Goal: Task Accomplishment & Management: Complete application form

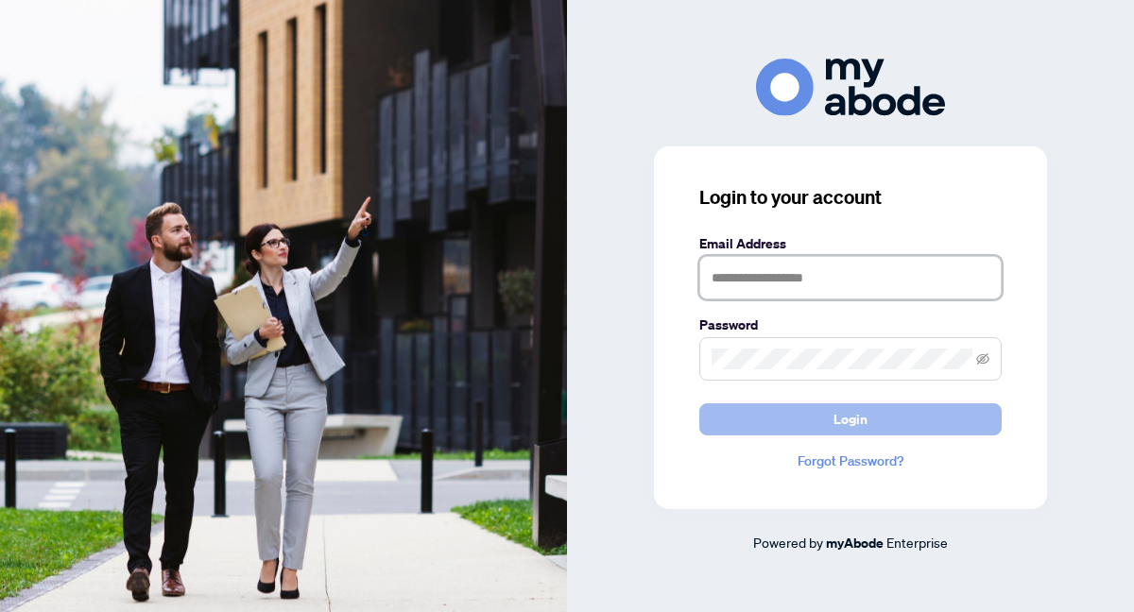
type input "**********"
click at [751, 417] on button "Login" at bounding box center [850, 419] width 302 height 32
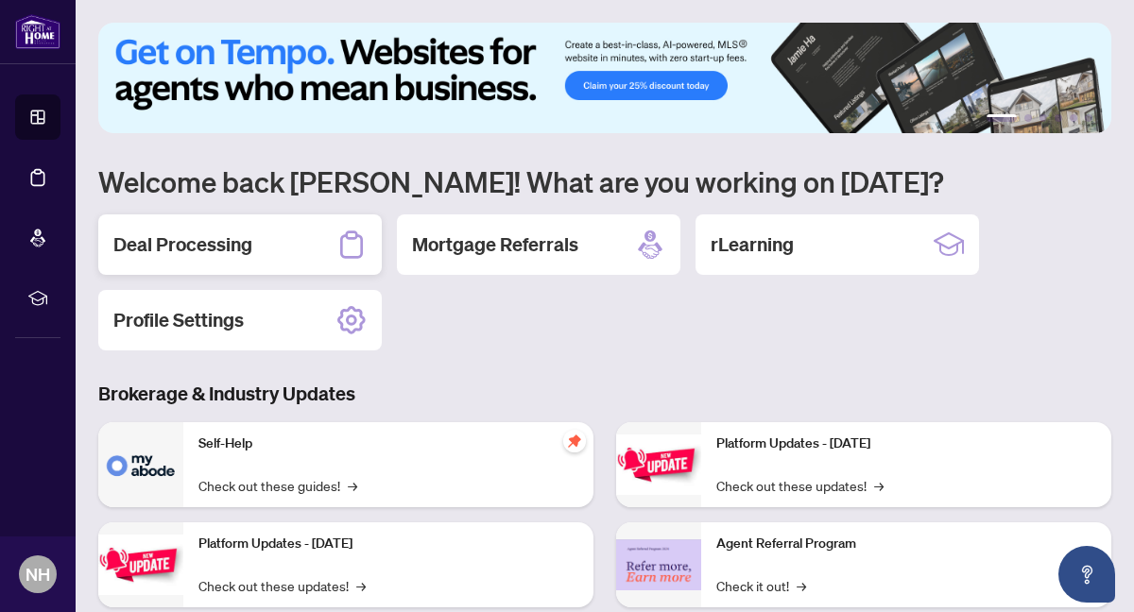
click at [288, 238] on div "Deal Processing" at bounding box center [239, 244] width 283 height 60
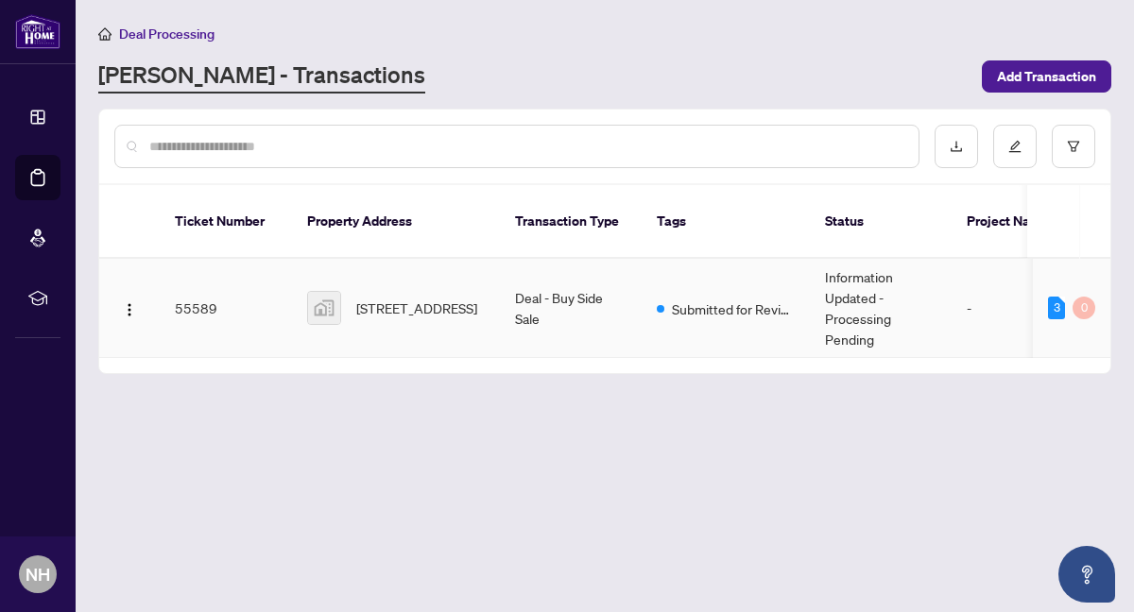
click at [456, 298] on span "131 Edelwild Drive, Orangeville, ON L9W 3H9, Canada" at bounding box center [416, 308] width 121 height 21
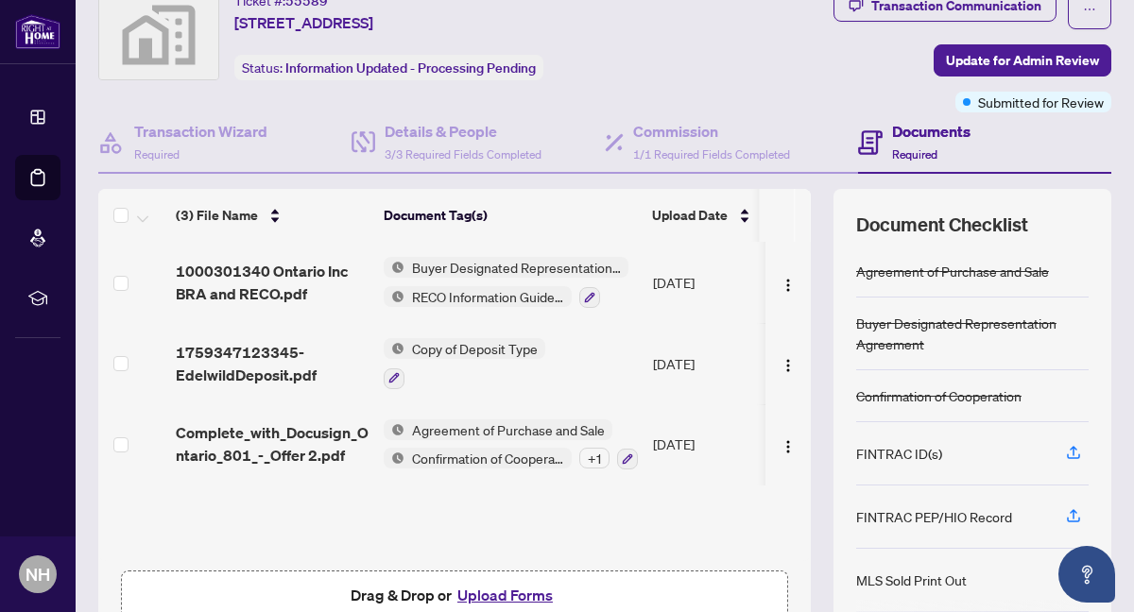
scroll to position [69, 0]
click at [591, 449] on div "+ 1" at bounding box center [594, 459] width 30 height 21
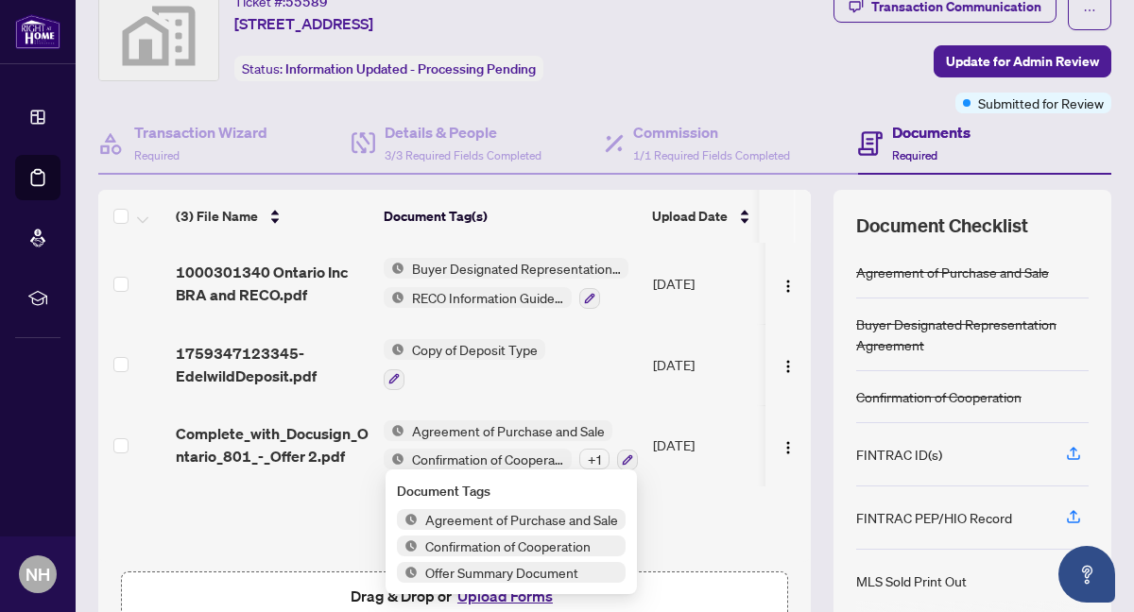
click at [592, 449] on div "+ 1" at bounding box center [594, 459] width 30 height 21
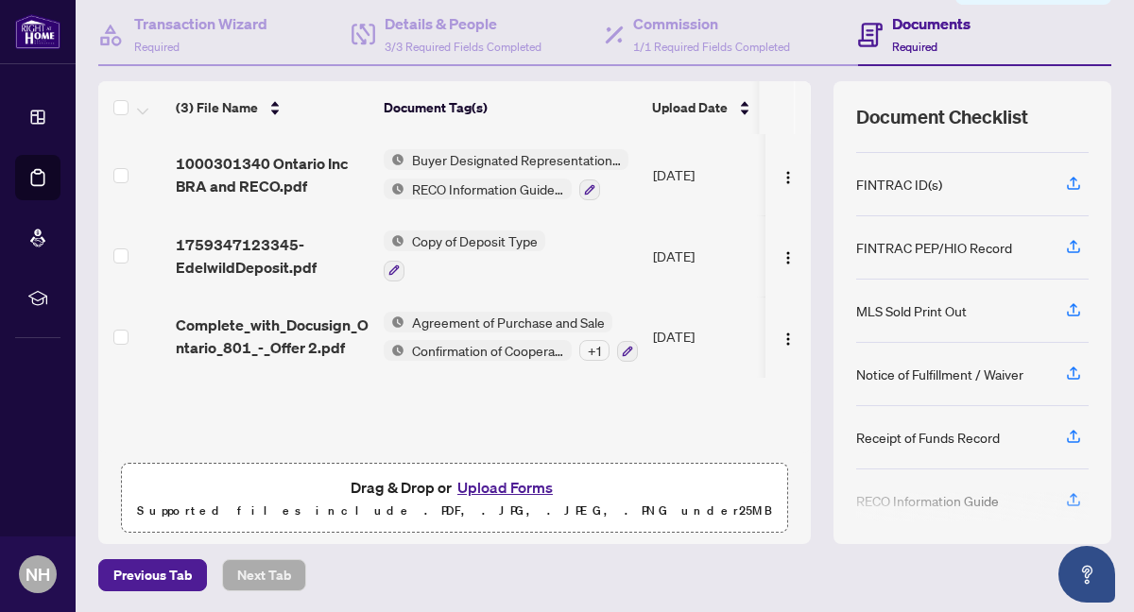
scroll to position [180, 0]
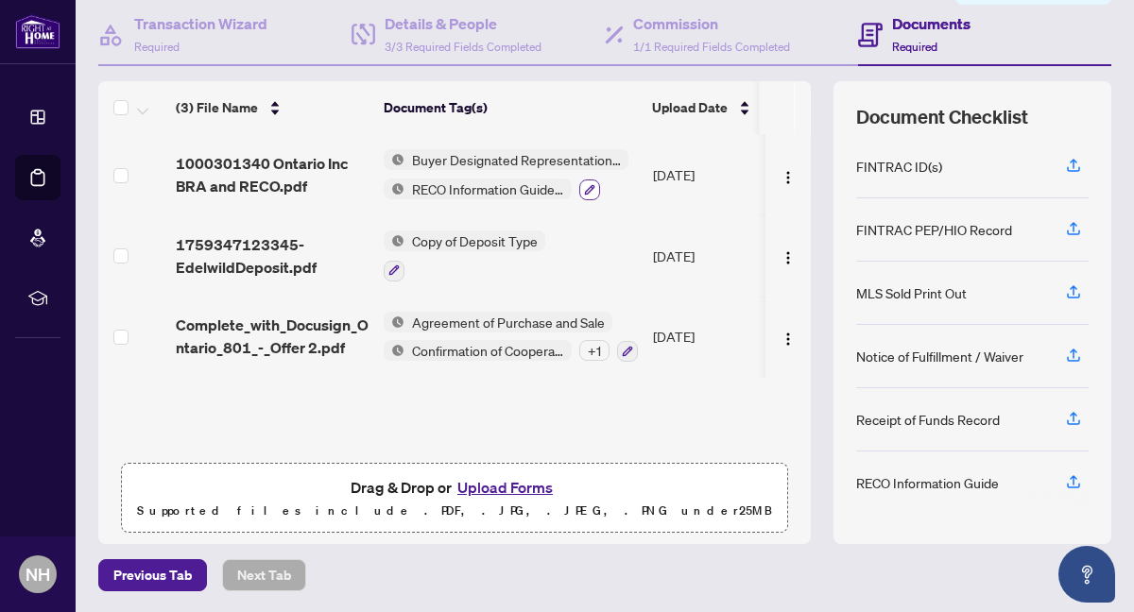
click at [587, 184] on icon "button" at bounding box center [589, 189] width 11 height 11
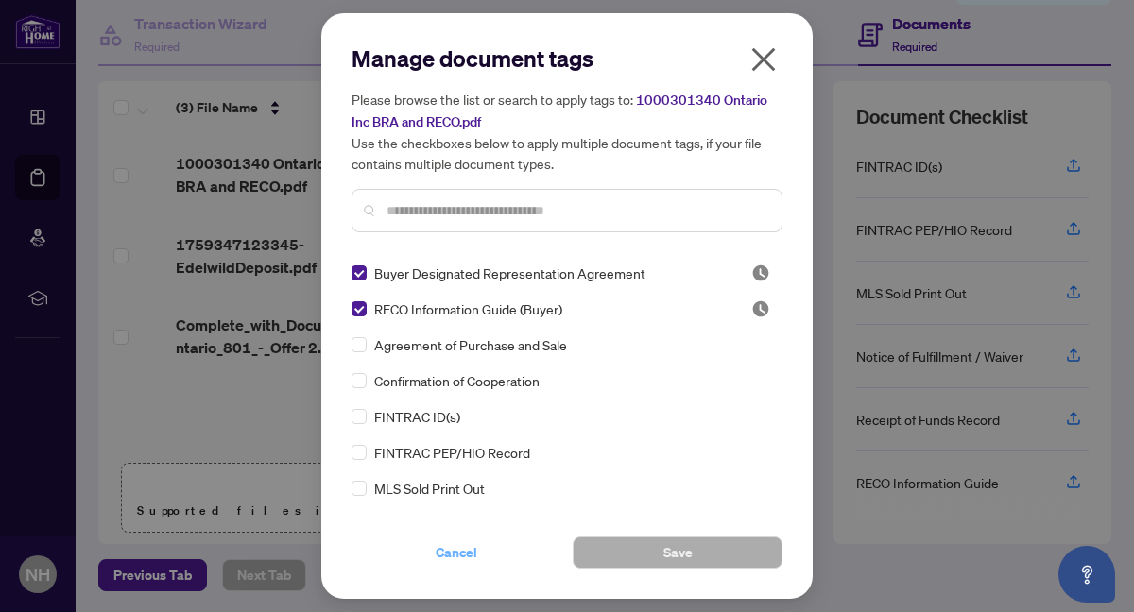
click at [458, 549] on span "Cancel" at bounding box center [457, 553] width 42 height 30
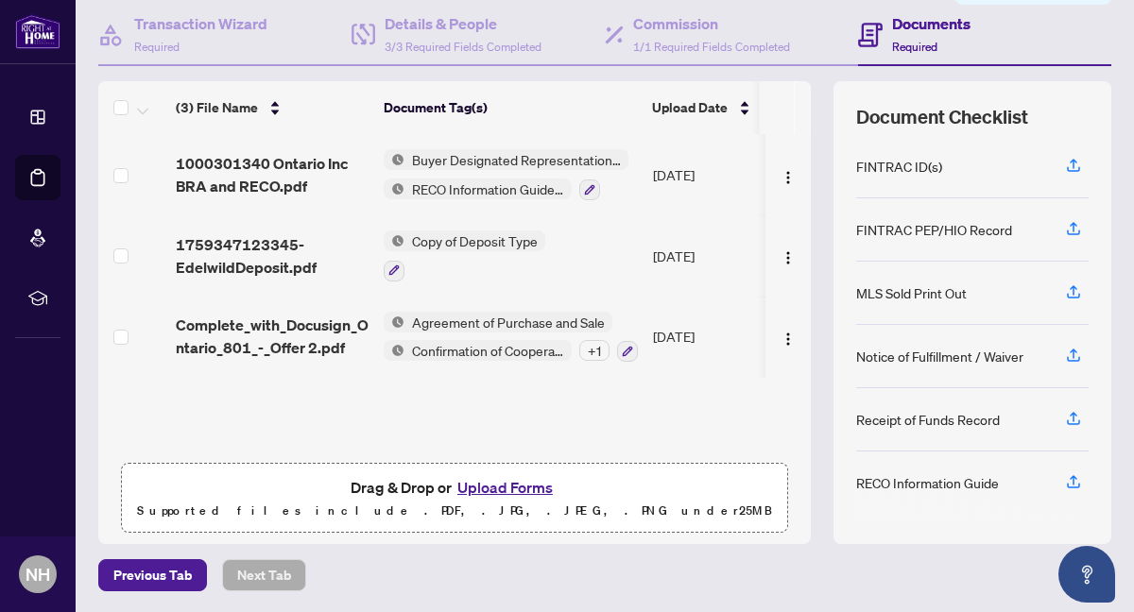
click at [484, 240] on span "Copy of Deposit Type" at bounding box center [474, 241] width 141 height 21
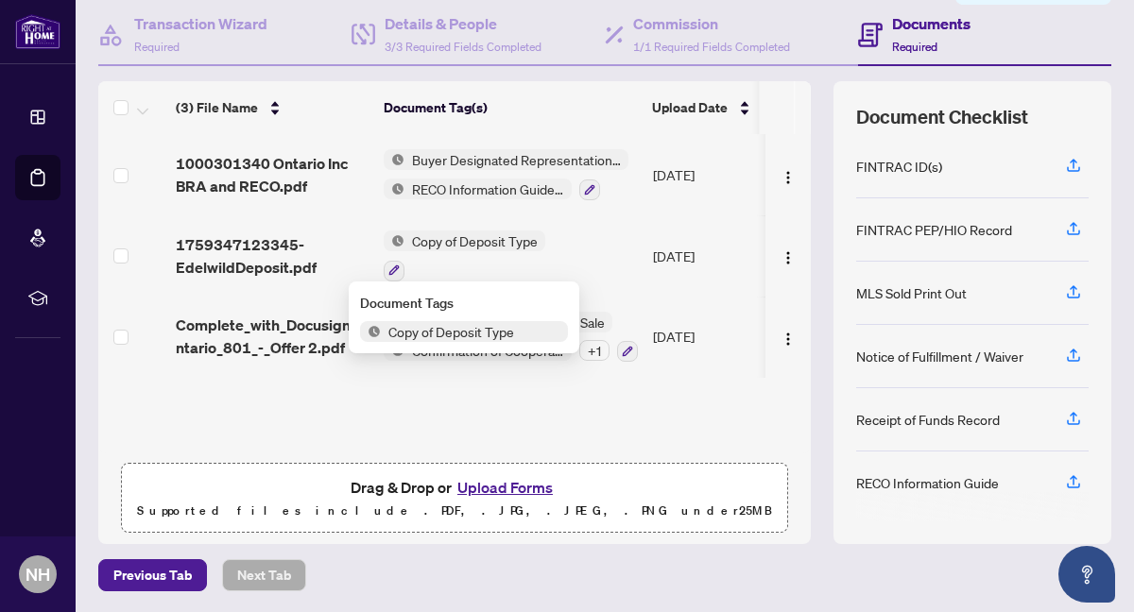
click at [484, 240] on span "Copy of Deposit Type" at bounding box center [474, 241] width 141 height 21
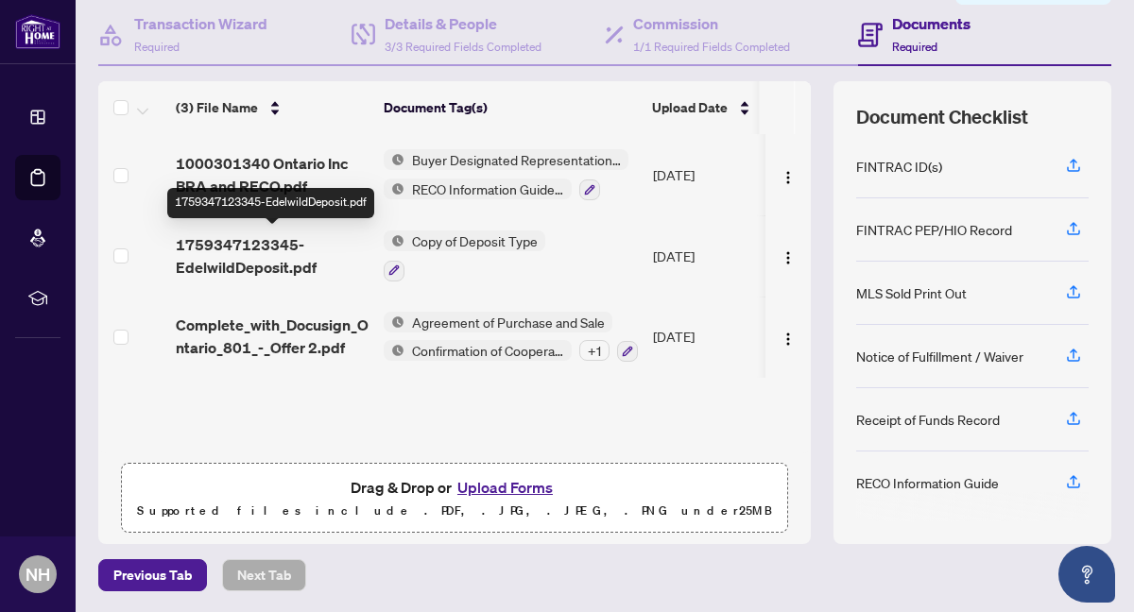
click at [244, 258] on span "1759347123345-EdelwildDeposit.pdf" at bounding box center [272, 255] width 193 height 45
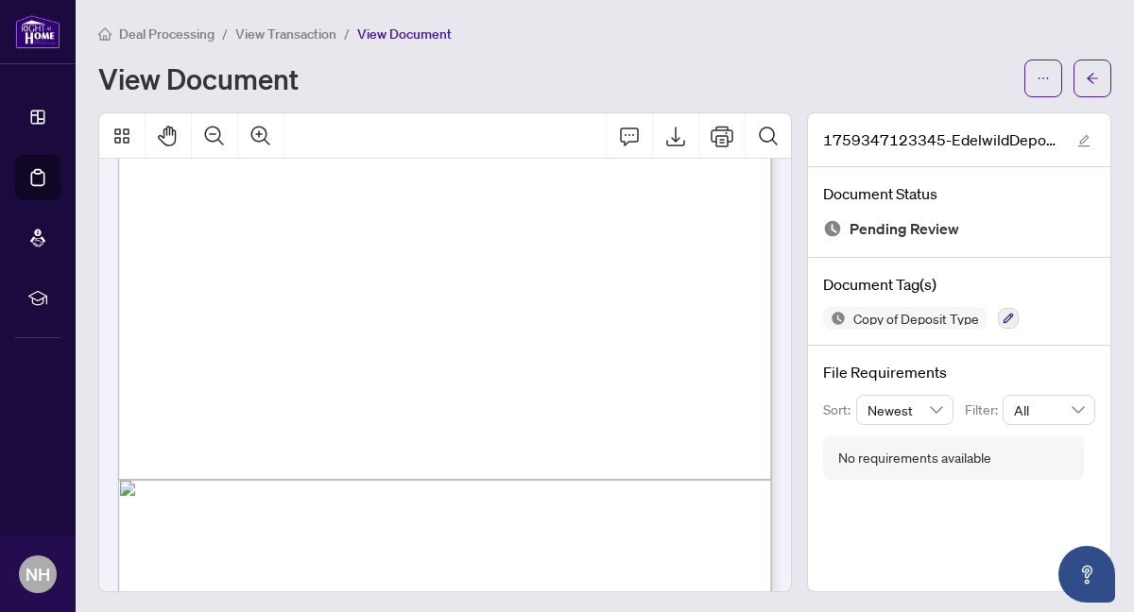
scroll to position [454, 0]
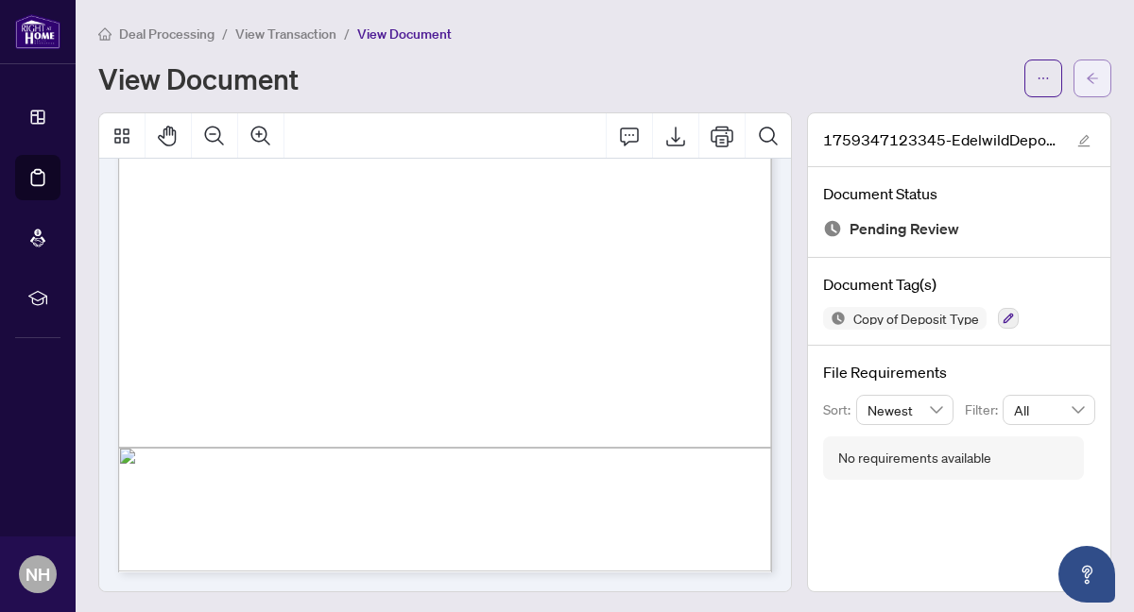
click at [1084, 77] on button "button" at bounding box center [1092, 79] width 38 height 38
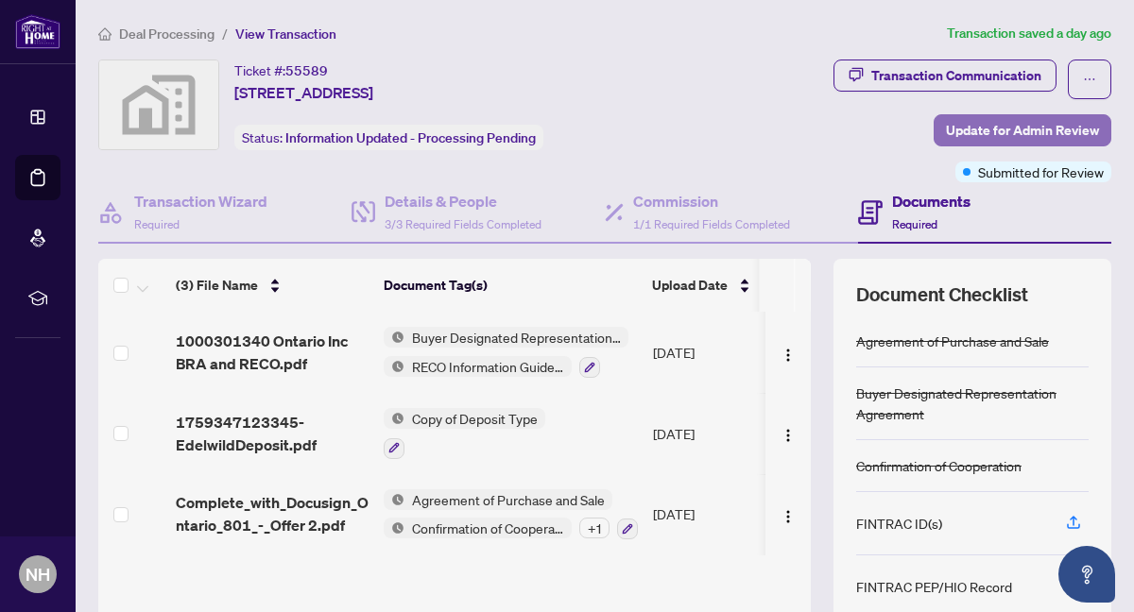
click at [1039, 129] on span "Update for Admin Review" at bounding box center [1022, 130] width 153 height 30
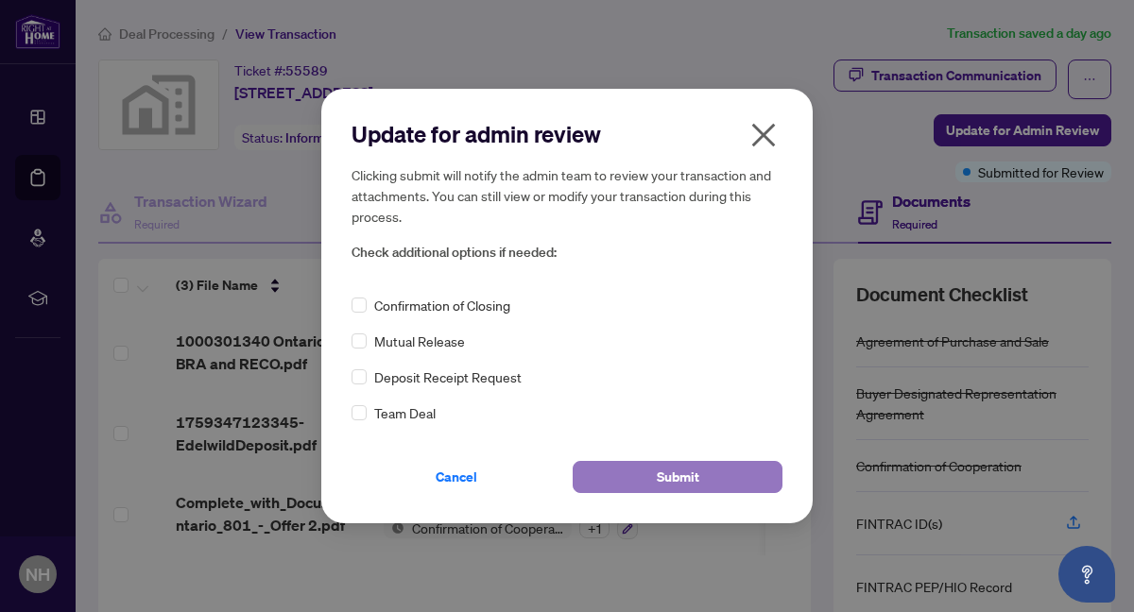
click at [767, 476] on button "Submit" at bounding box center [678, 477] width 210 height 32
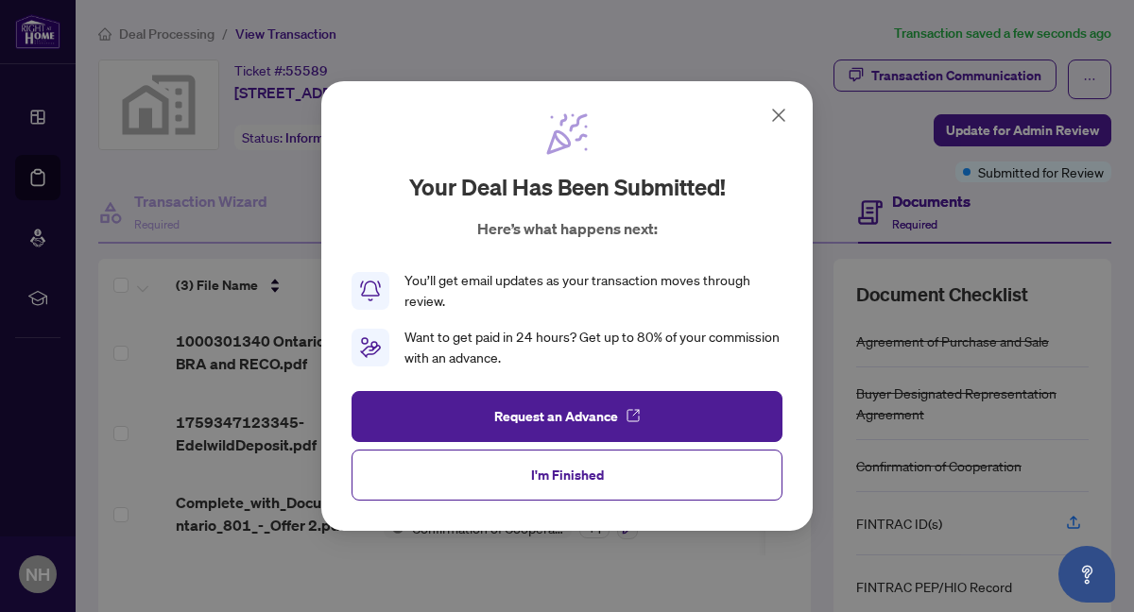
click at [778, 112] on icon at bounding box center [778, 115] width 23 height 23
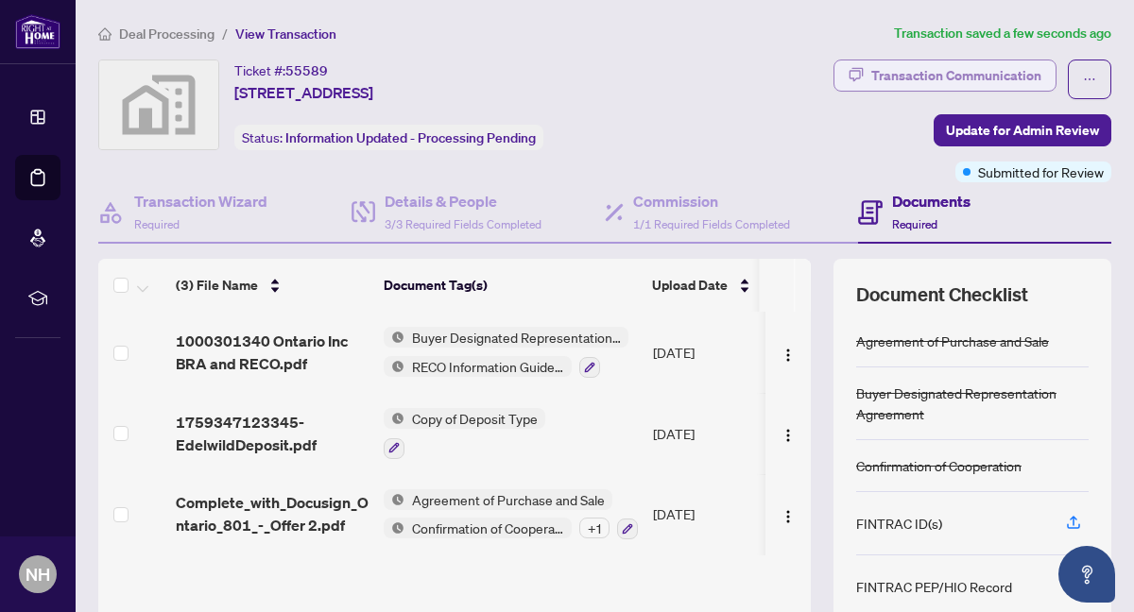
click at [896, 70] on div "Transaction Communication" at bounding box center [956, 75] width 170 height 30
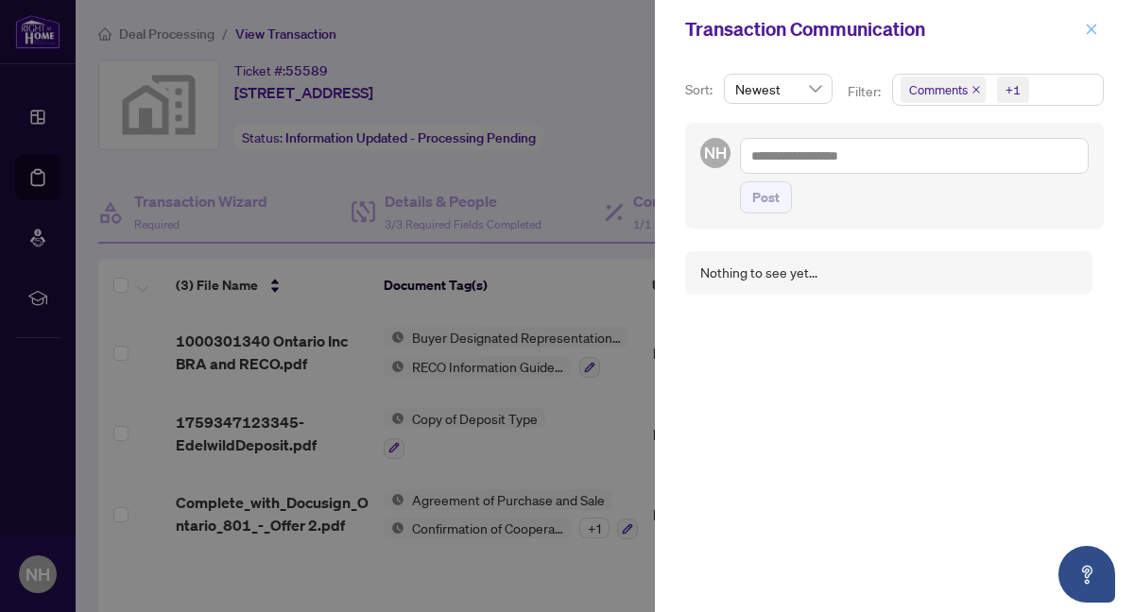
click at [1086, 28] on icon "close" at bounding box center [1091, 29] width 13 height 13
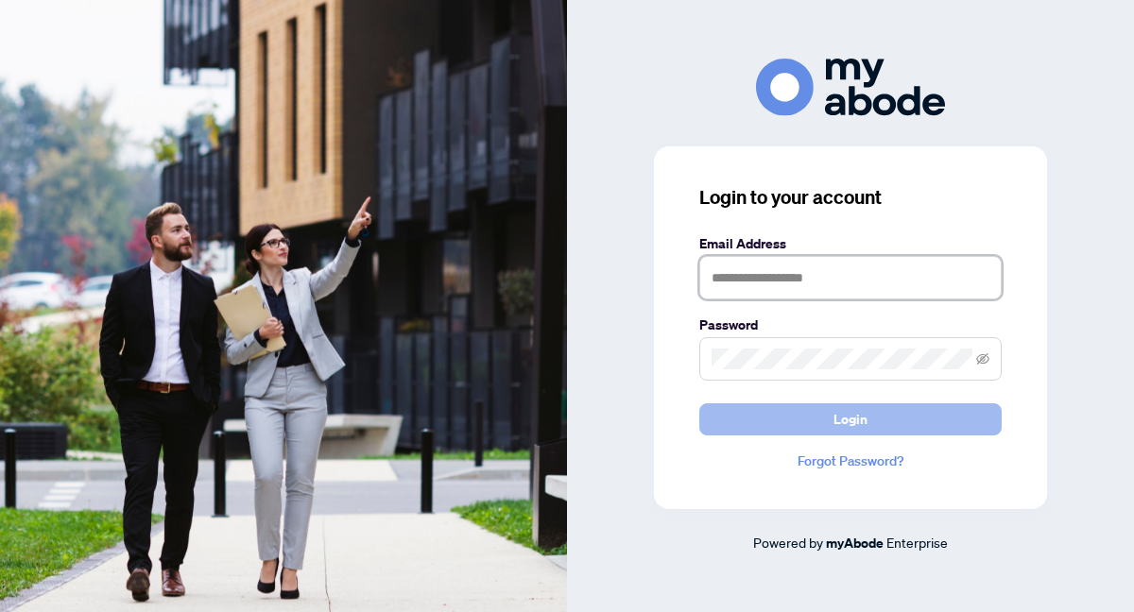
type input "**********"
click at [719, 408] on button "Login" at bounding box center [850, 419] width 302 height 32
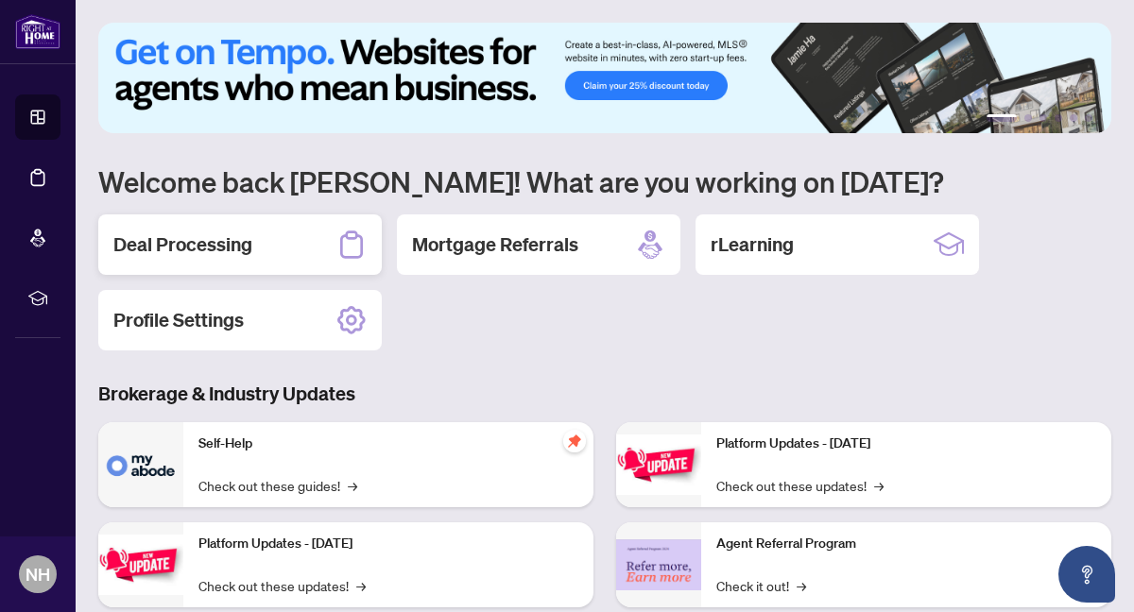
click at [274, 242] on div "Deal Processing" at bounding box center [239, 244] width 283 height 60
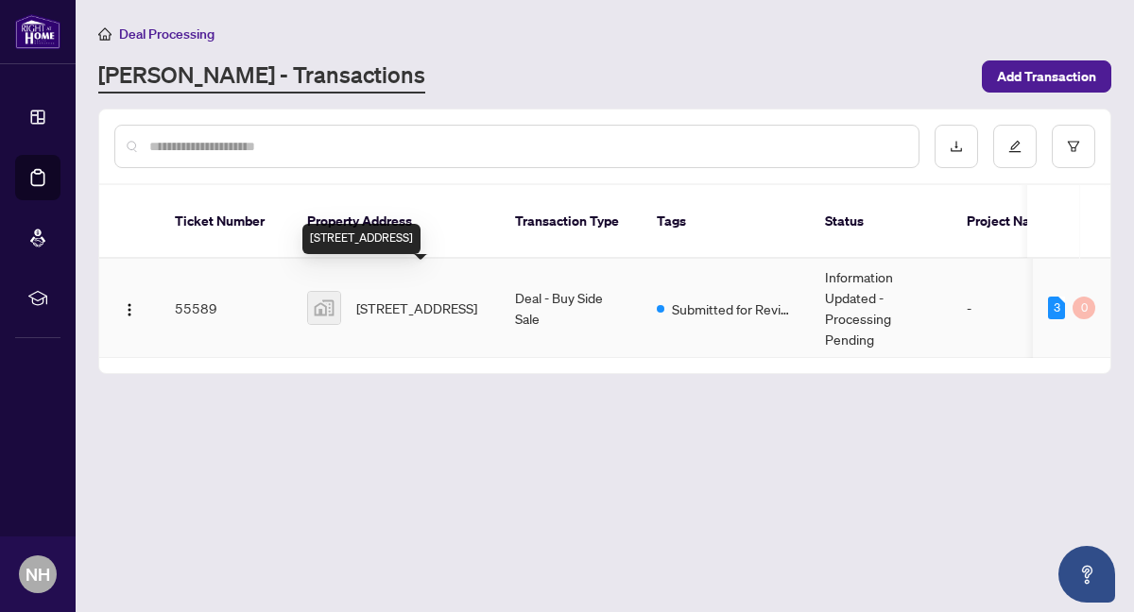
click at [395, 298] on span "[STREET_ADDRESS]" at bounding box center [416, 308] width 121 height 21
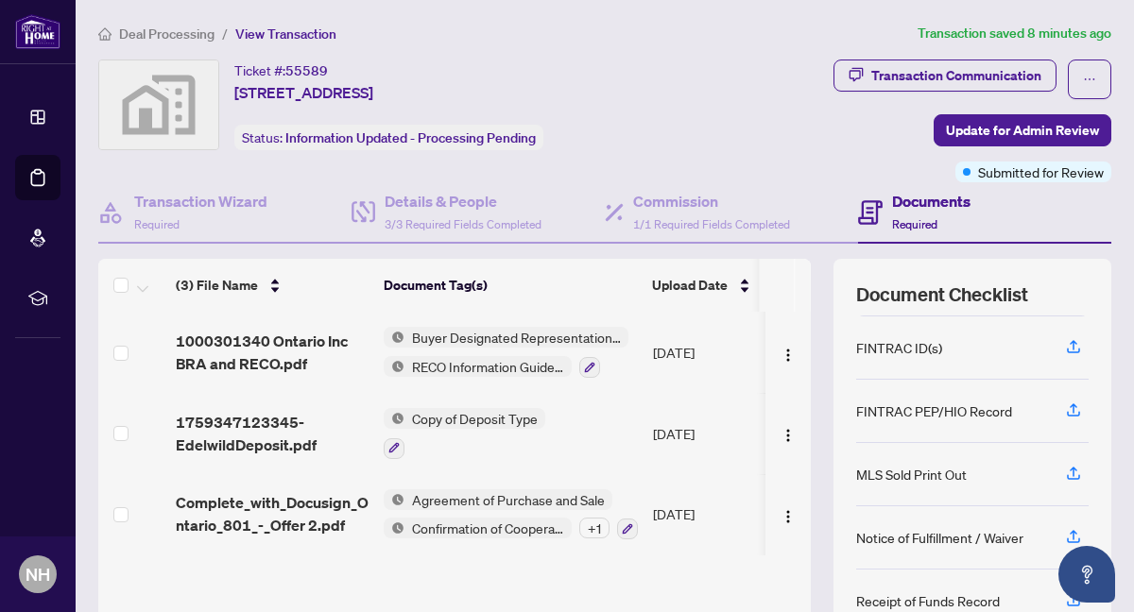
scroll to position [180, 0]
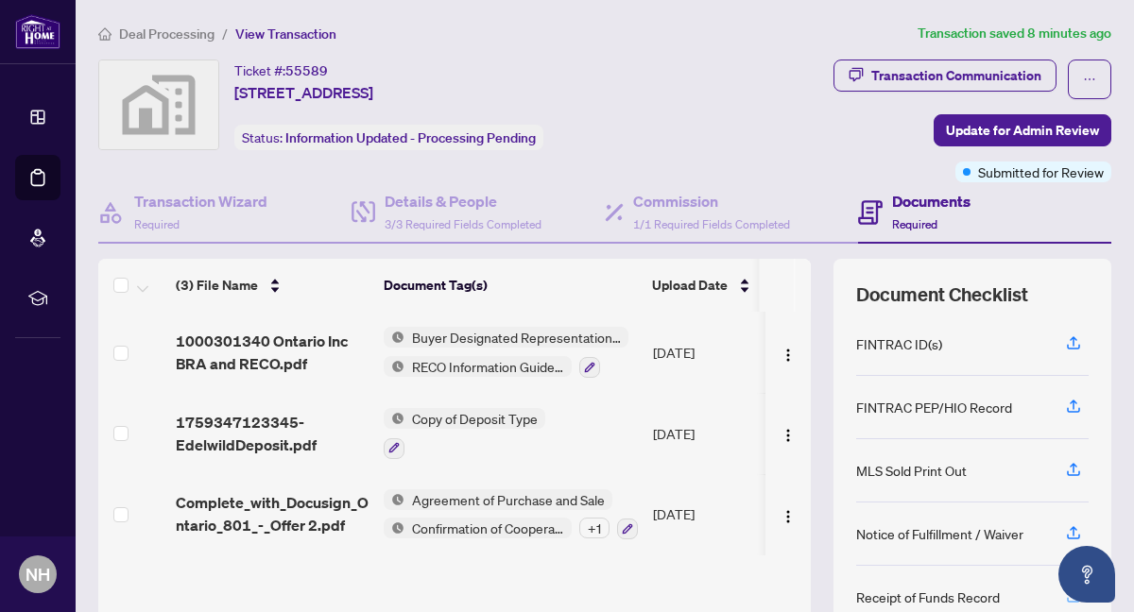
click at [1068, 597] on icon "button" at bounding box center [1073, 599] width 13 height 5
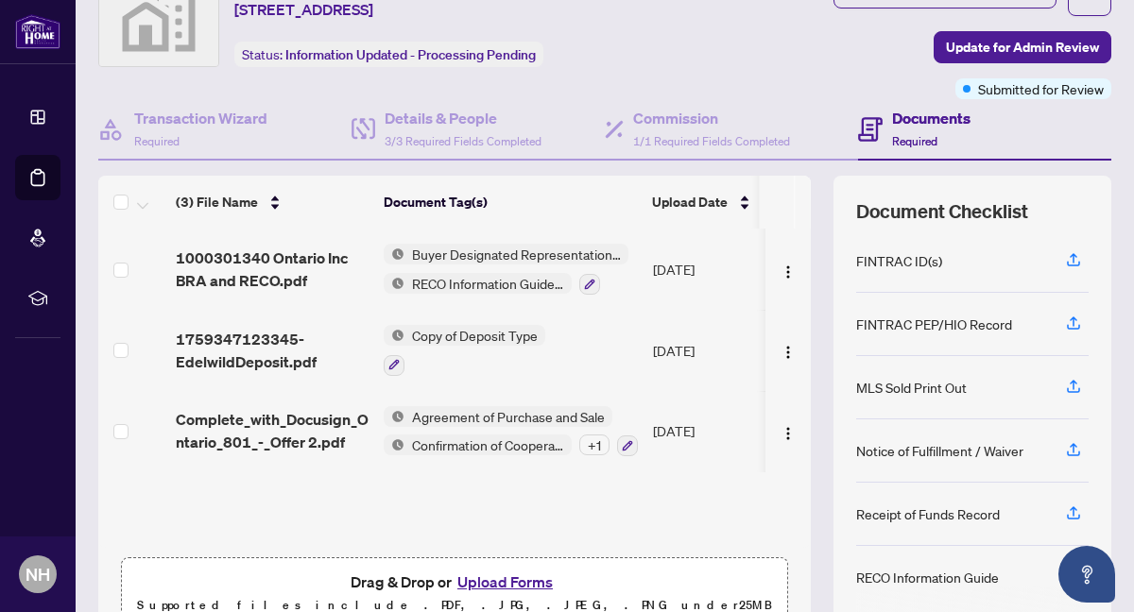
scroll to position [80, 0]
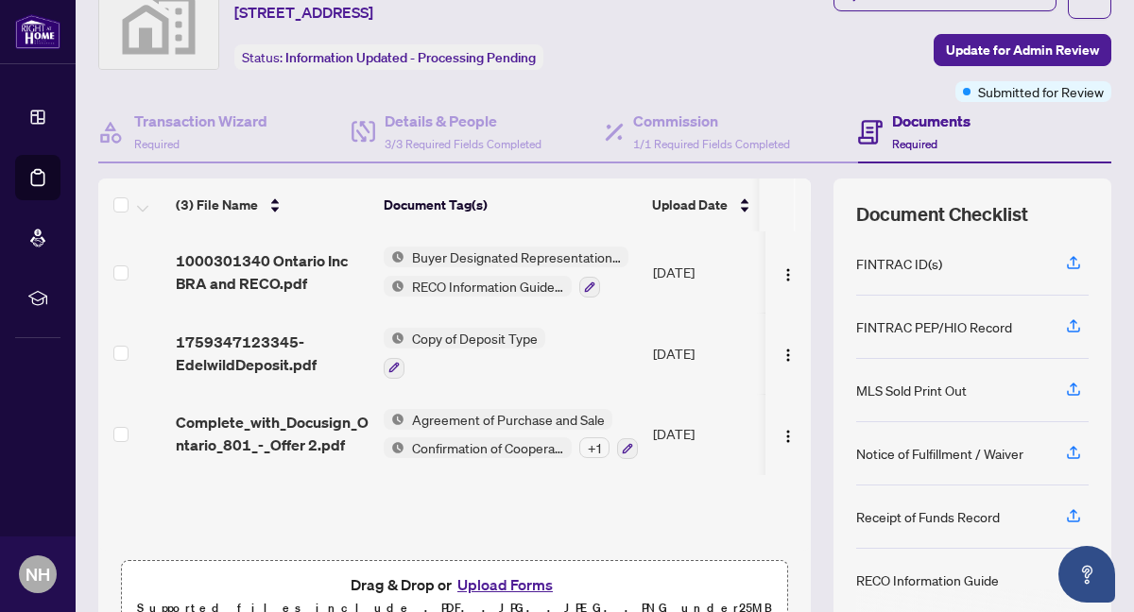
click at [515, 584] on button "Upload Forms" at bounding box center [505, 585] width 107 height 25
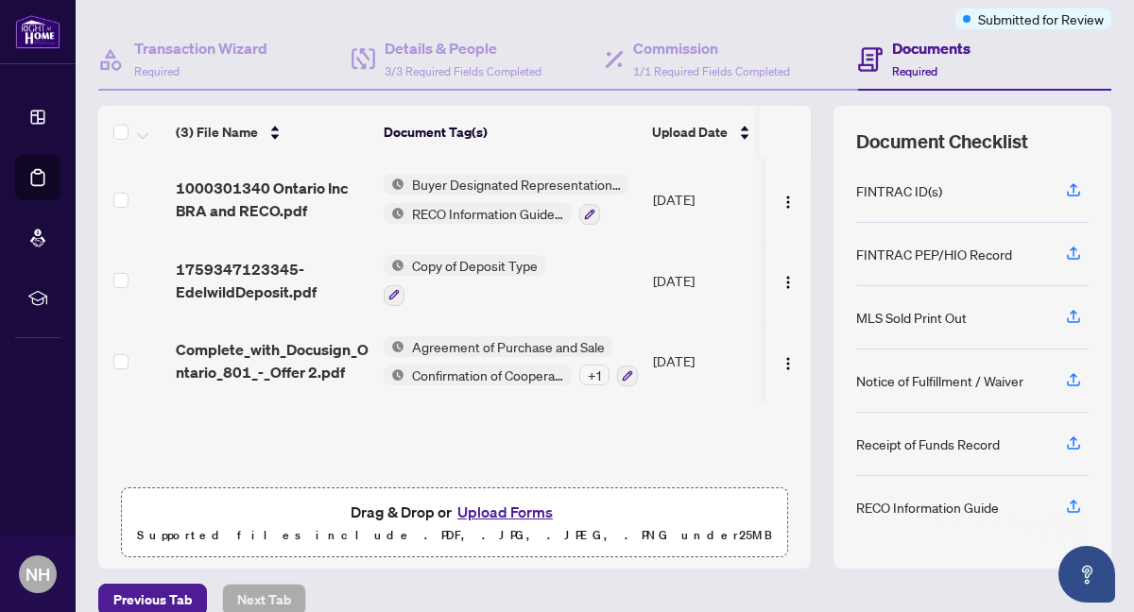
scroll to position [155, 0]
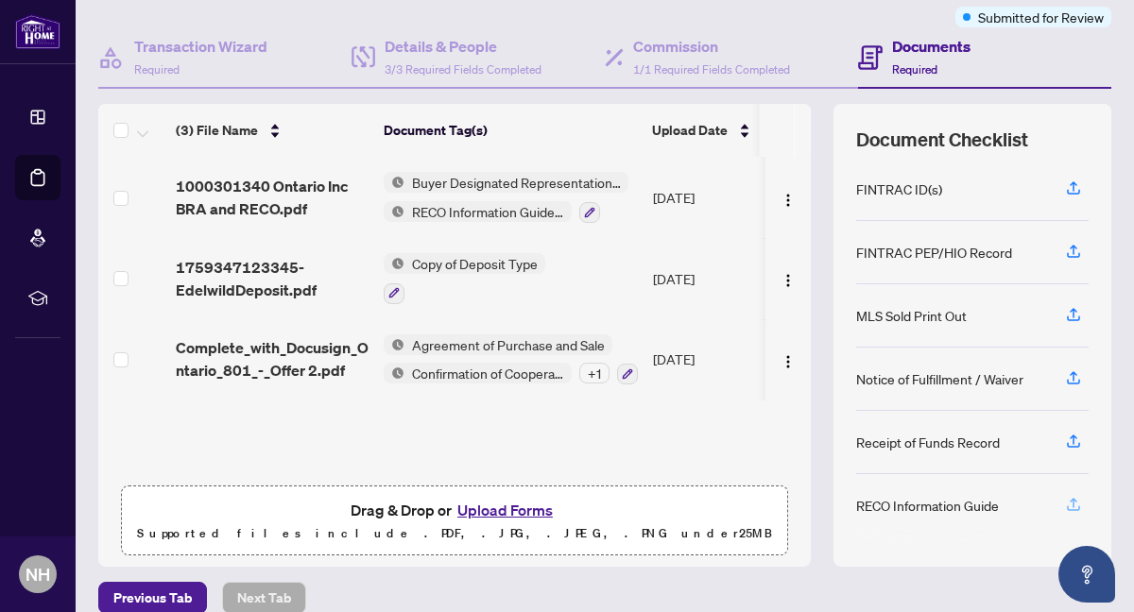
click at [1071, 500] on icon "button" at bounding box center [1073, 504] width 17 height 17
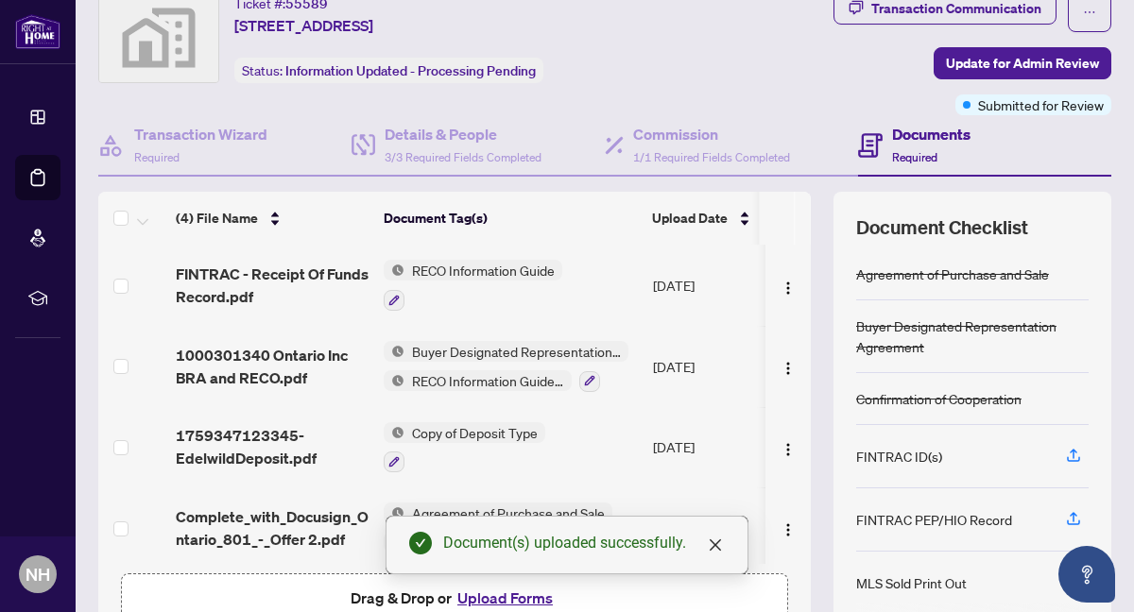
scroll to position [0, 0]
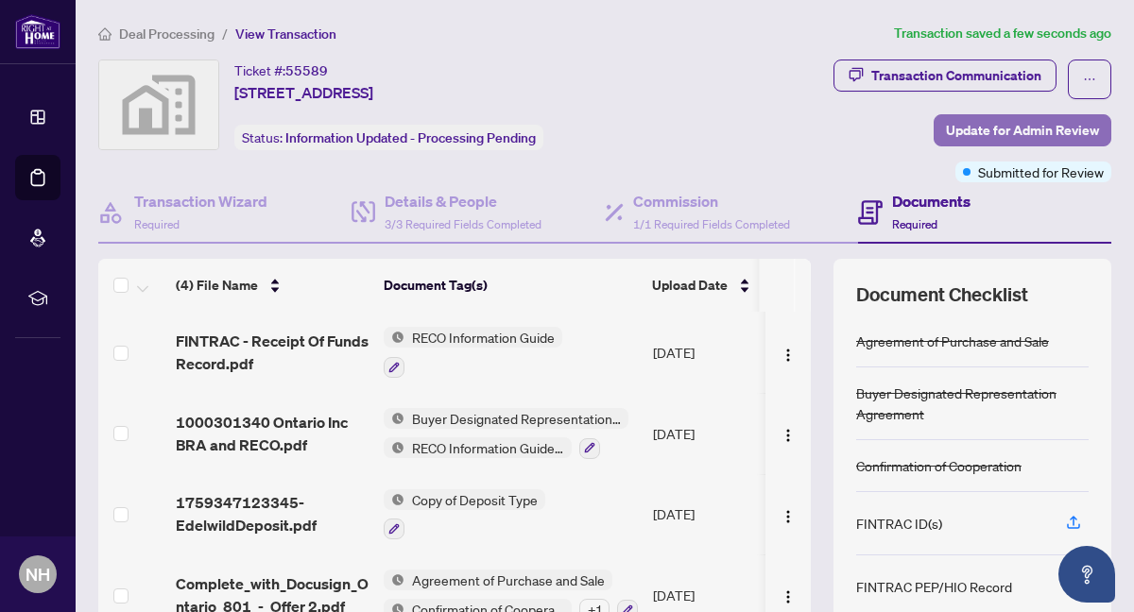
click at [982, 124] on span "Update for Admin Review" at bounding box center [1022, 130] width 153 height 30
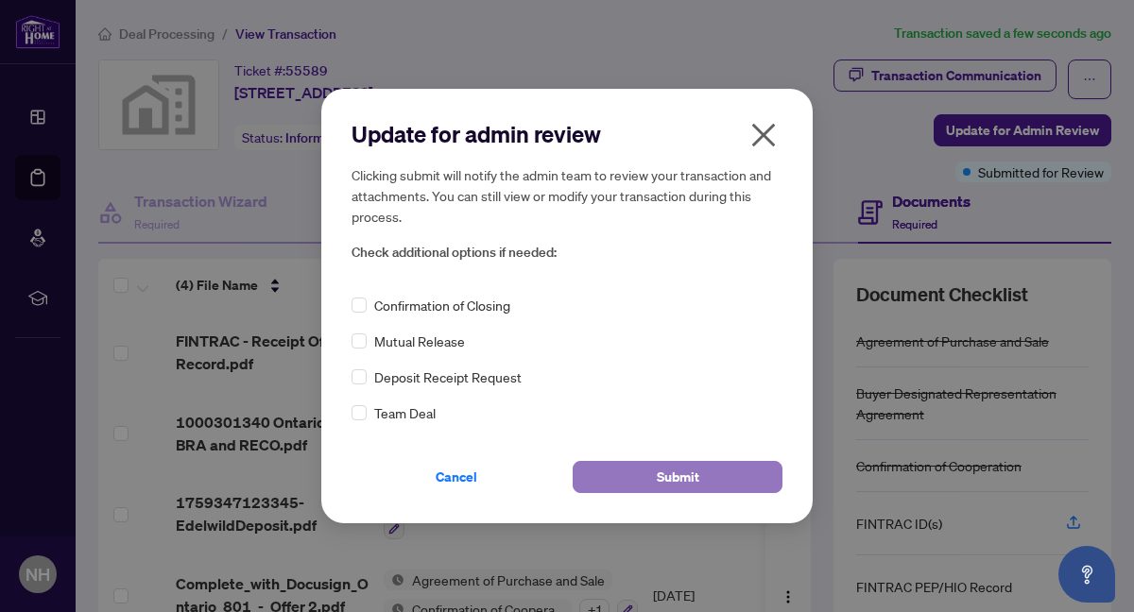
click at [688, 468] on span "Submit" at bounding box center [678, 477] width 43 height 30
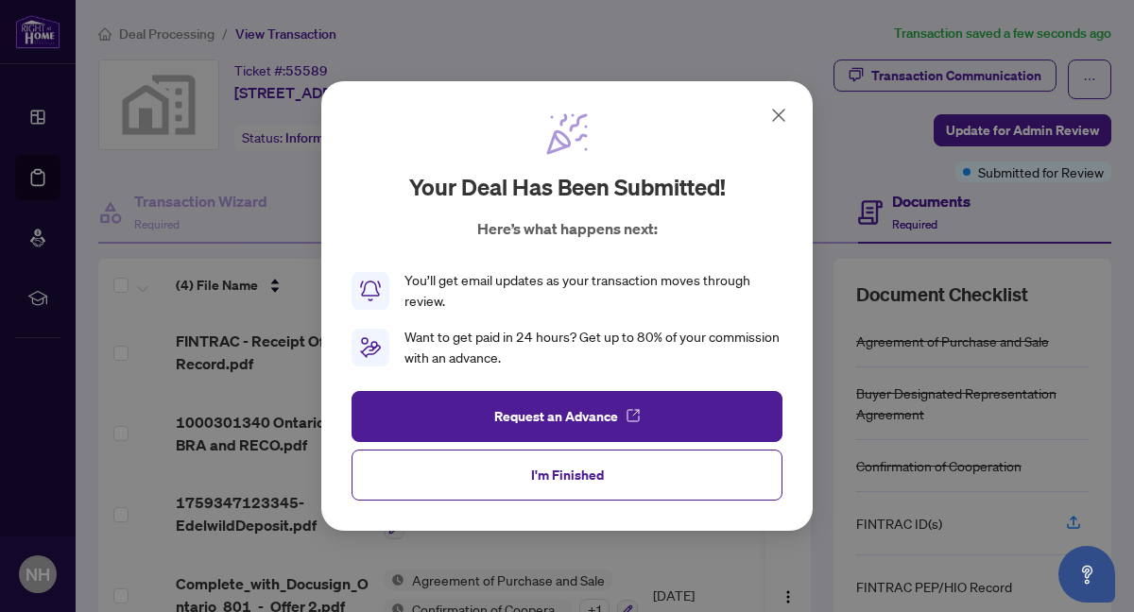
click at [776, 107] on icon at bounding box center [778, 115] width 23 height 23
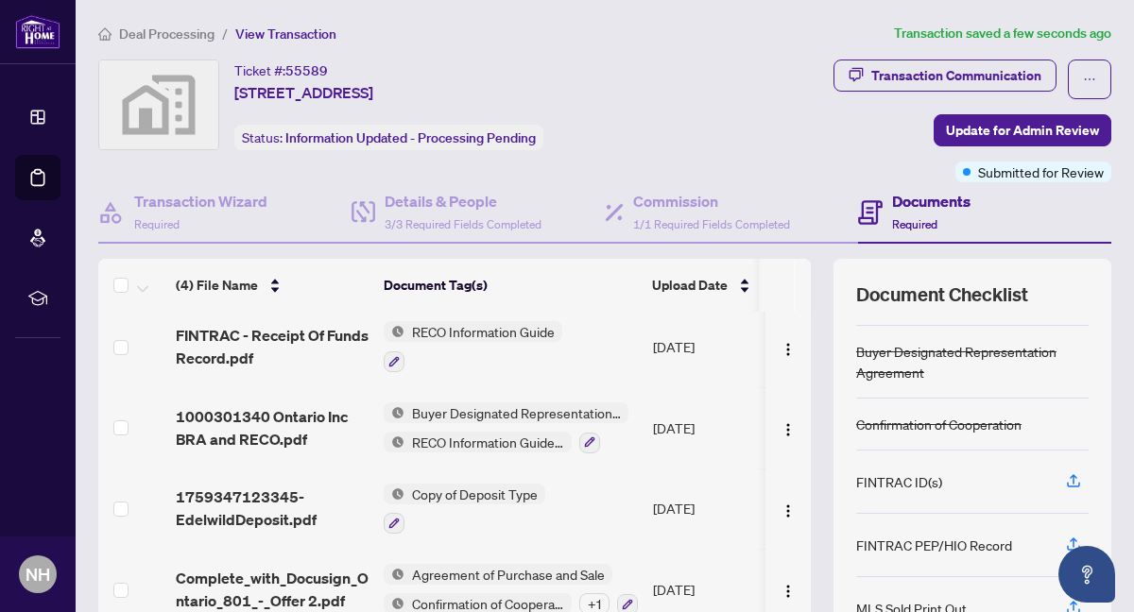
scroll to position [168, 0]
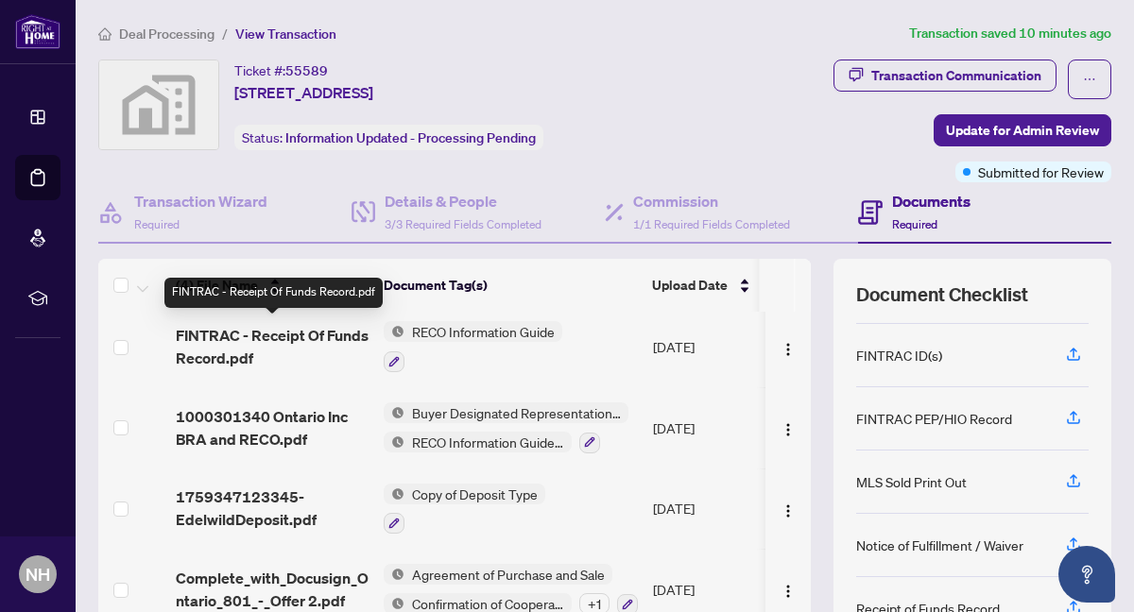
click at [328, 324] on span "FINTRAC - Receipt Of Funds Record.pdf" at bounding box center [272, 346] width 193 height 45
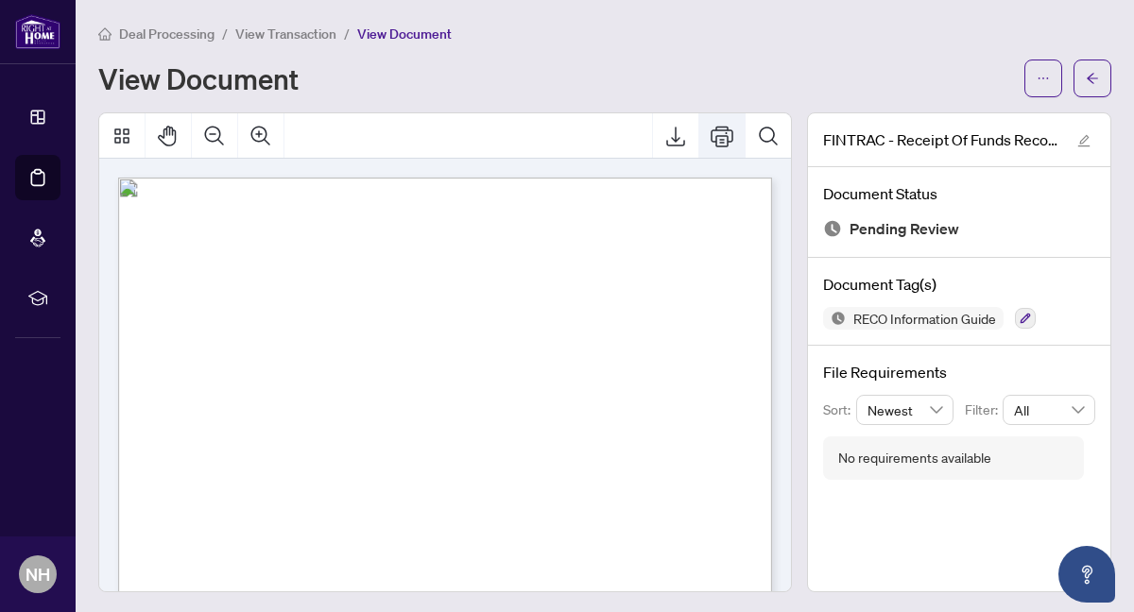
click at [721, 142] on icon "Print" at bounding box center [722, 136] width 23 height 23
click at [1097, 77] on icon "arrow-left" at bounding box center [1092, 78] width 11 height 10
